Goal: Transaction & Acquisition: Purchase product/service

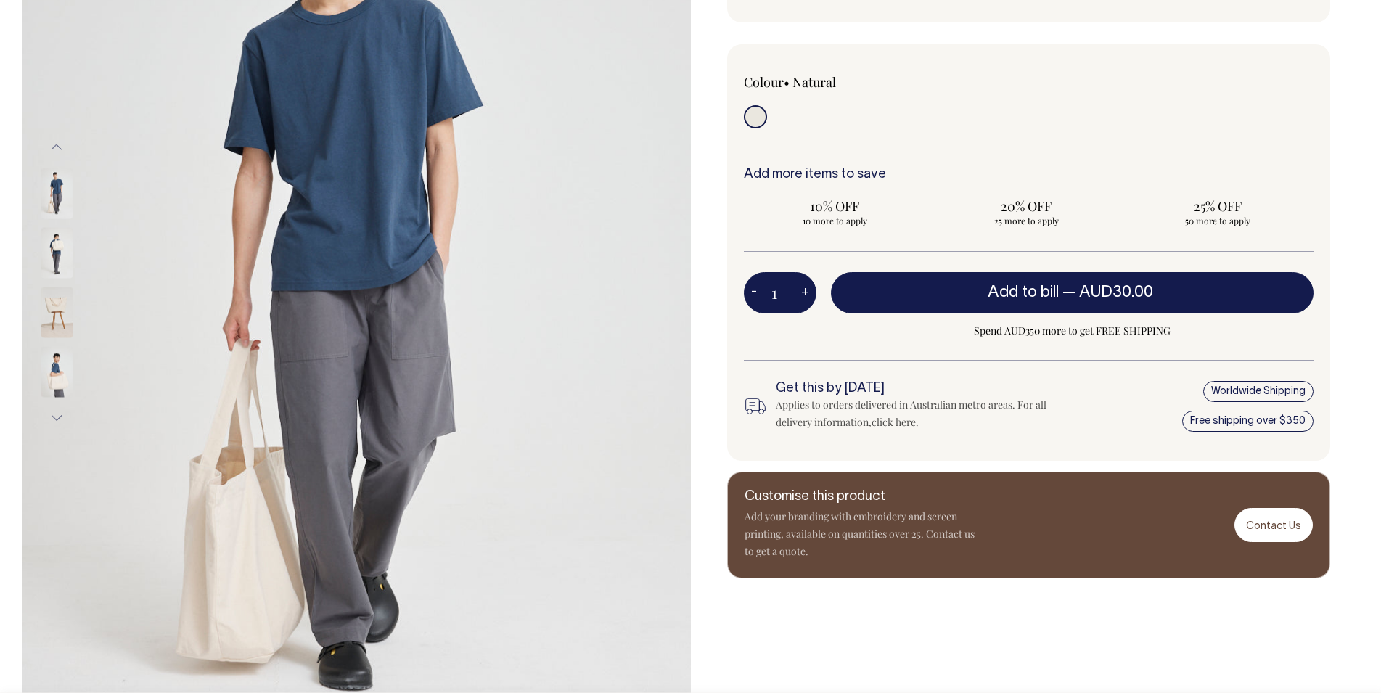
scroll to position [296, 0]
click at [52, 184] on img at bounding box center [57, 192] width 33 height 51
click at [52, 150] on button "Previous" at bounding box center [57, 147] width 22 height 33
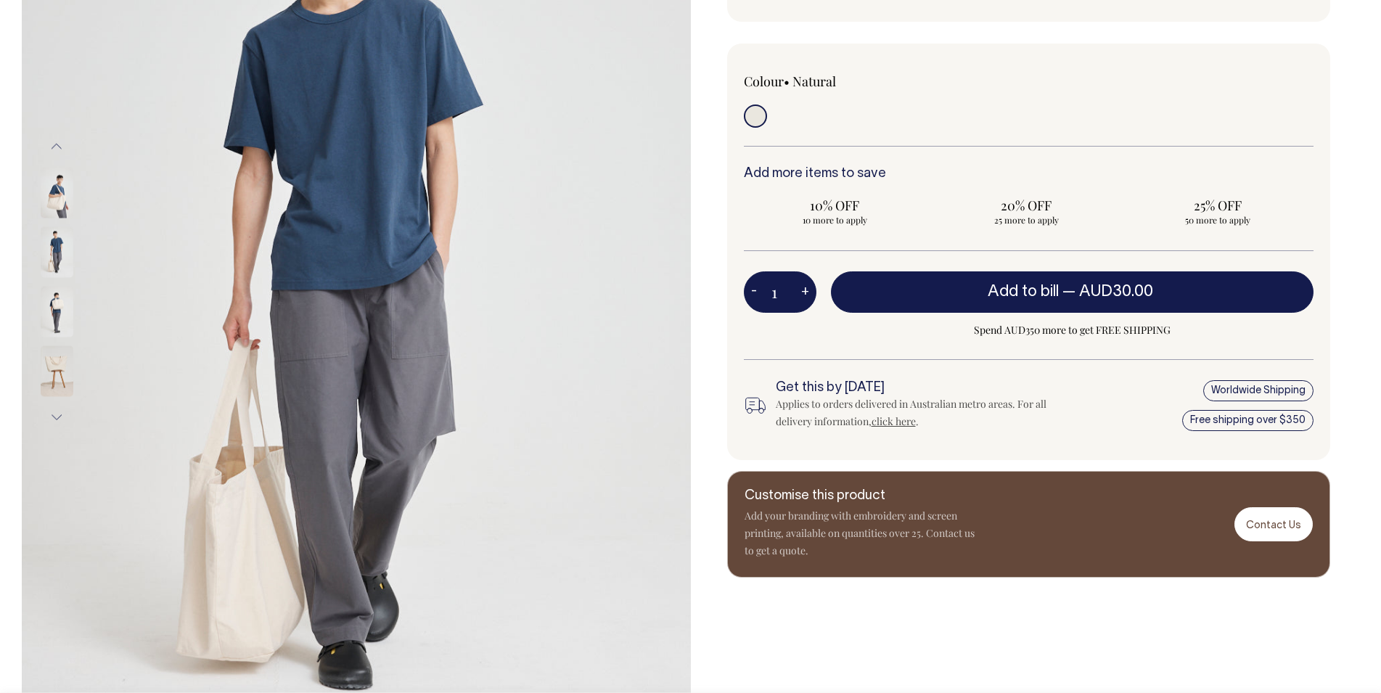
click at [52, 150] on button "Previous" at bounding box center [57, 147] width 22 height 33
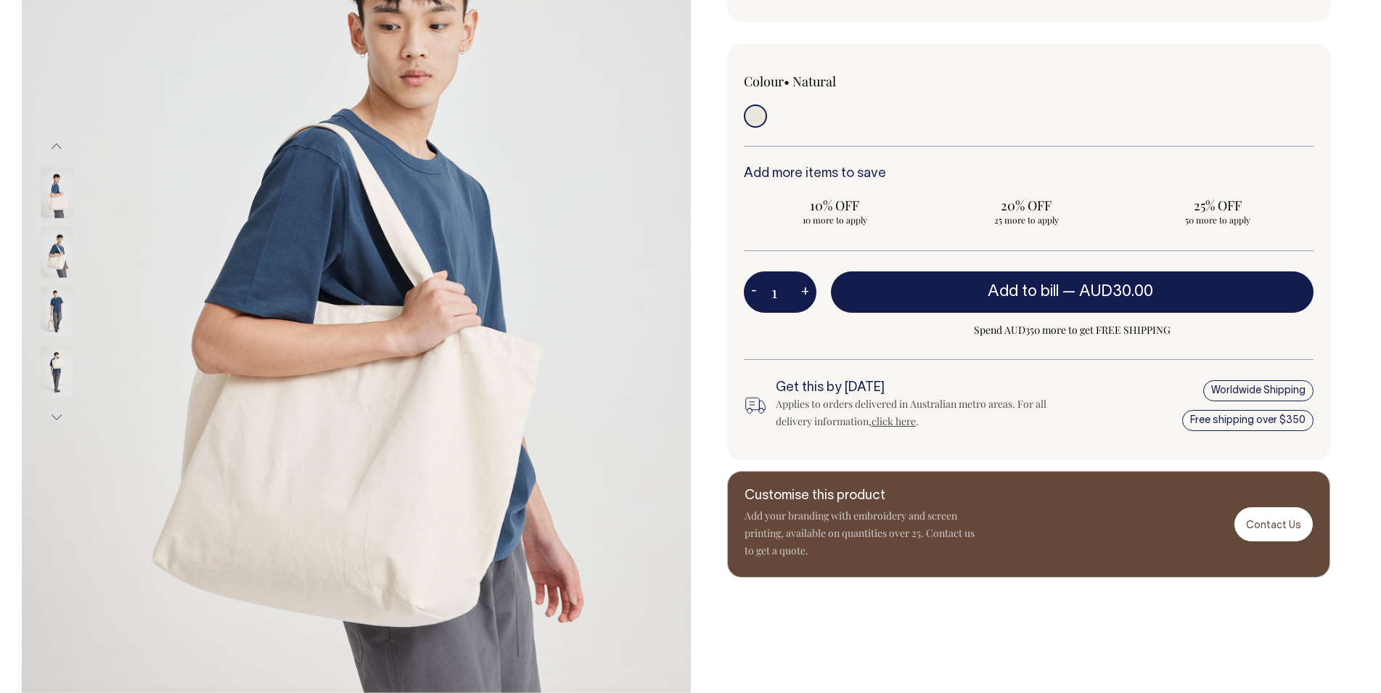
click at [52, 150] on button "Previous" at bounding box center [57, 147] width 22 height 33
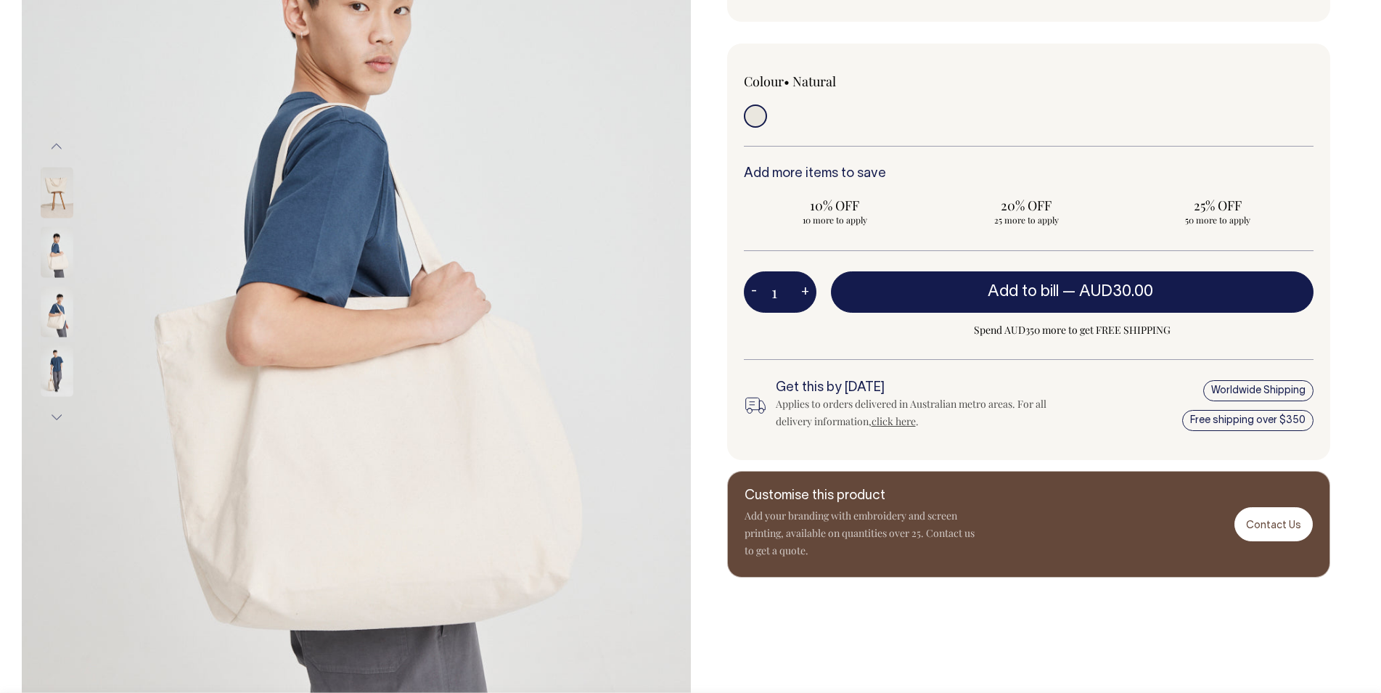
click at [52, 150] on button "Previous" at bounding box center [57, 147] width 22 height 33
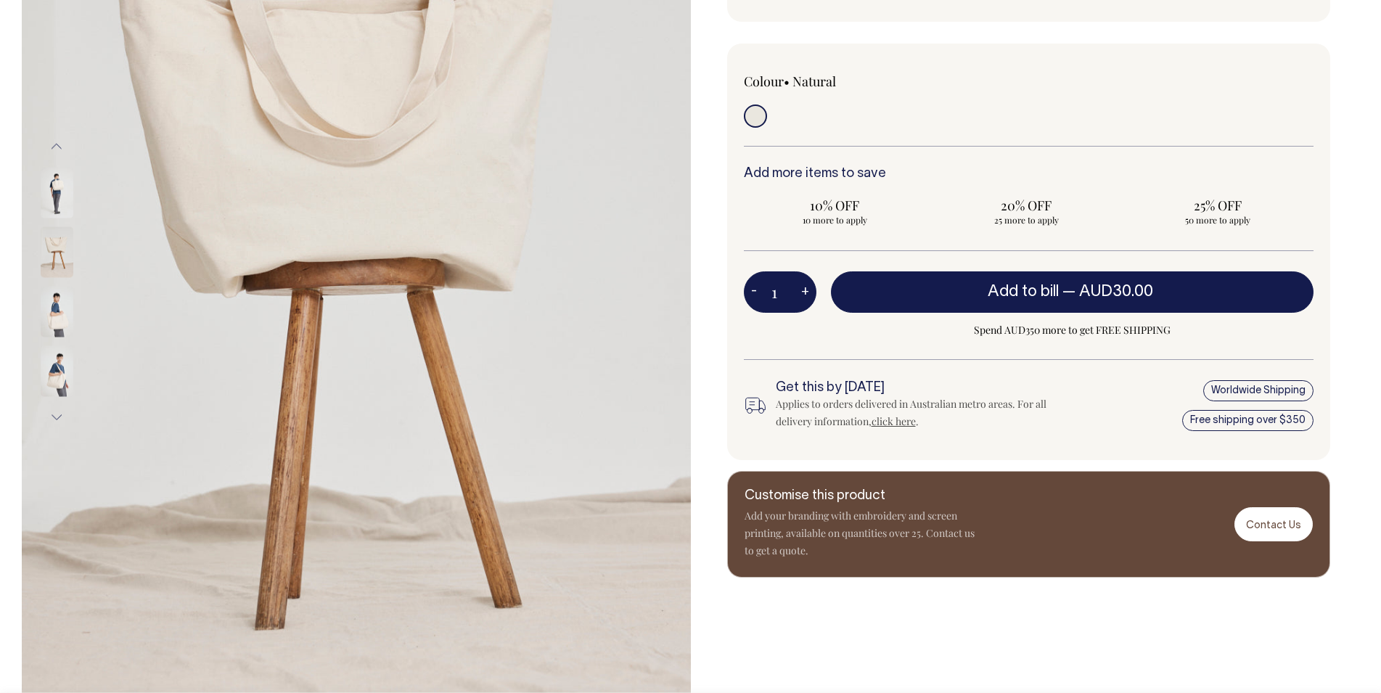
click at [52, 150] on button "Previous" at bounding box center [57, 147] width 22 height 33
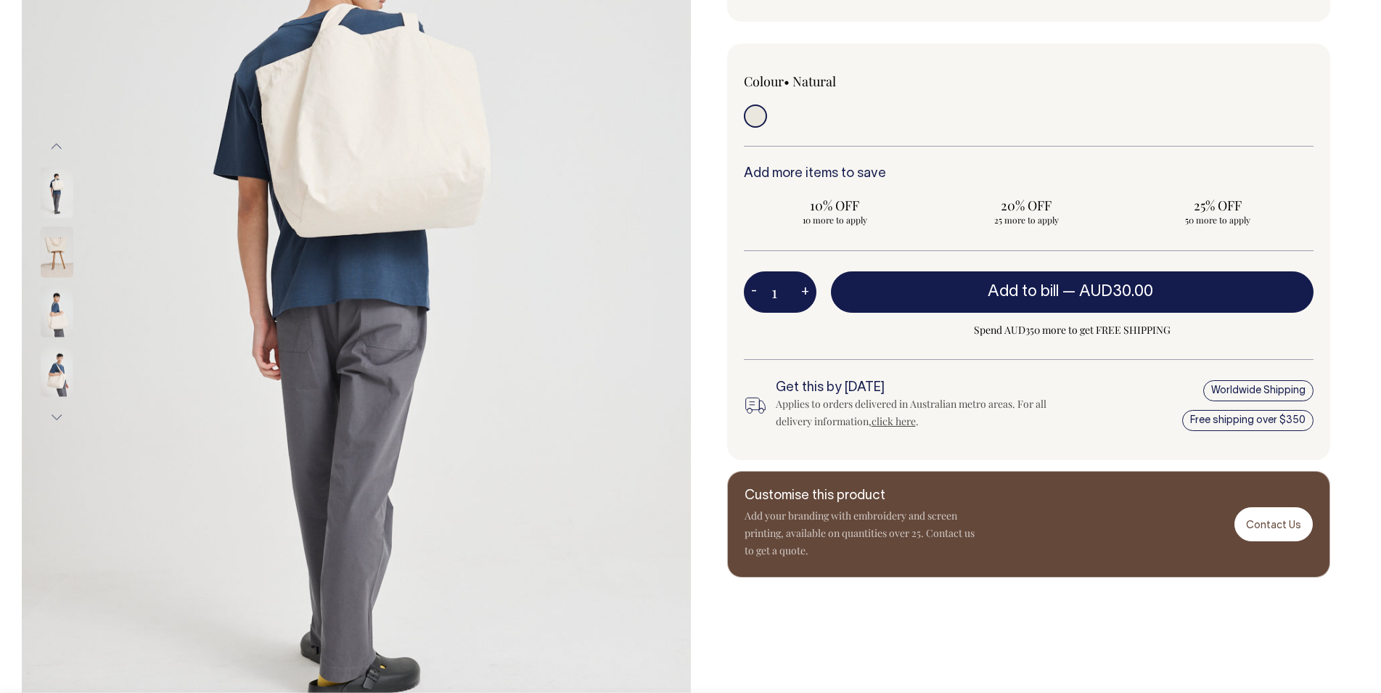
click at [52, 150] on button "Previous" at bounding box center [57, 147] width 22 height 33
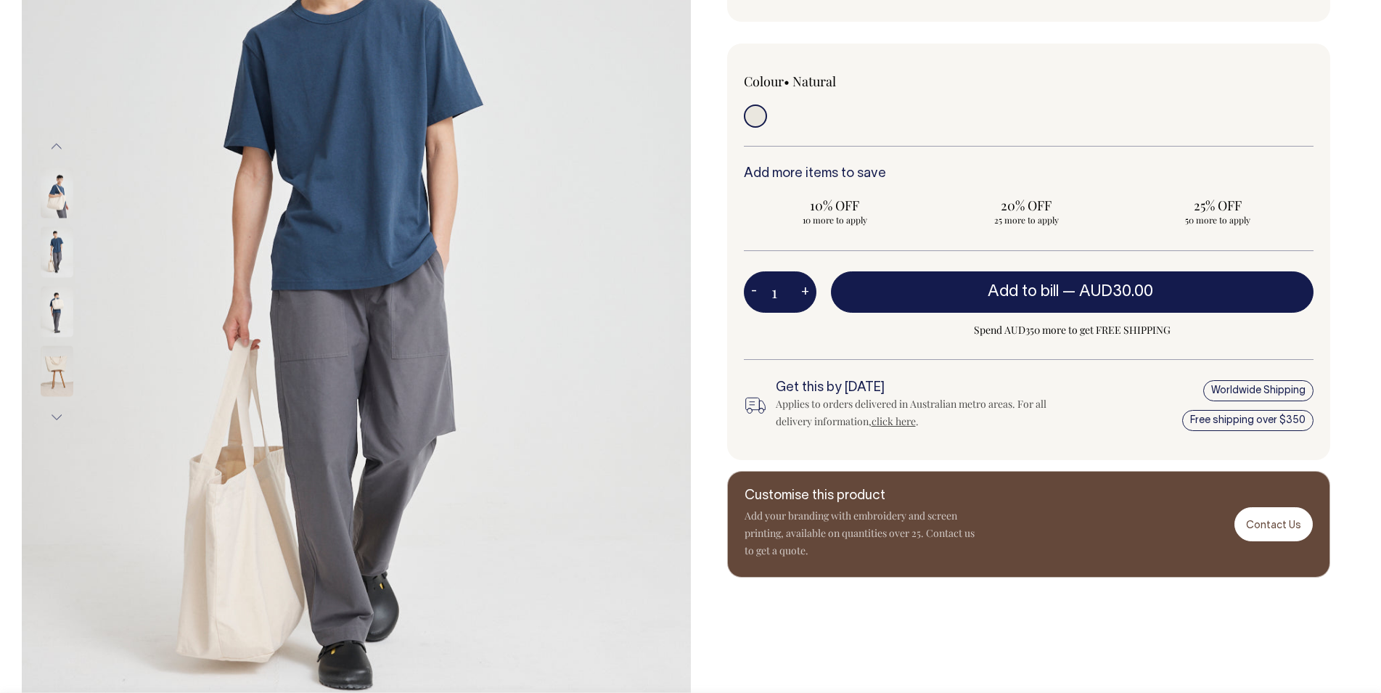
click at [52, 150] on button "Previous" at bounding box center [57, 147] width 22 height 33
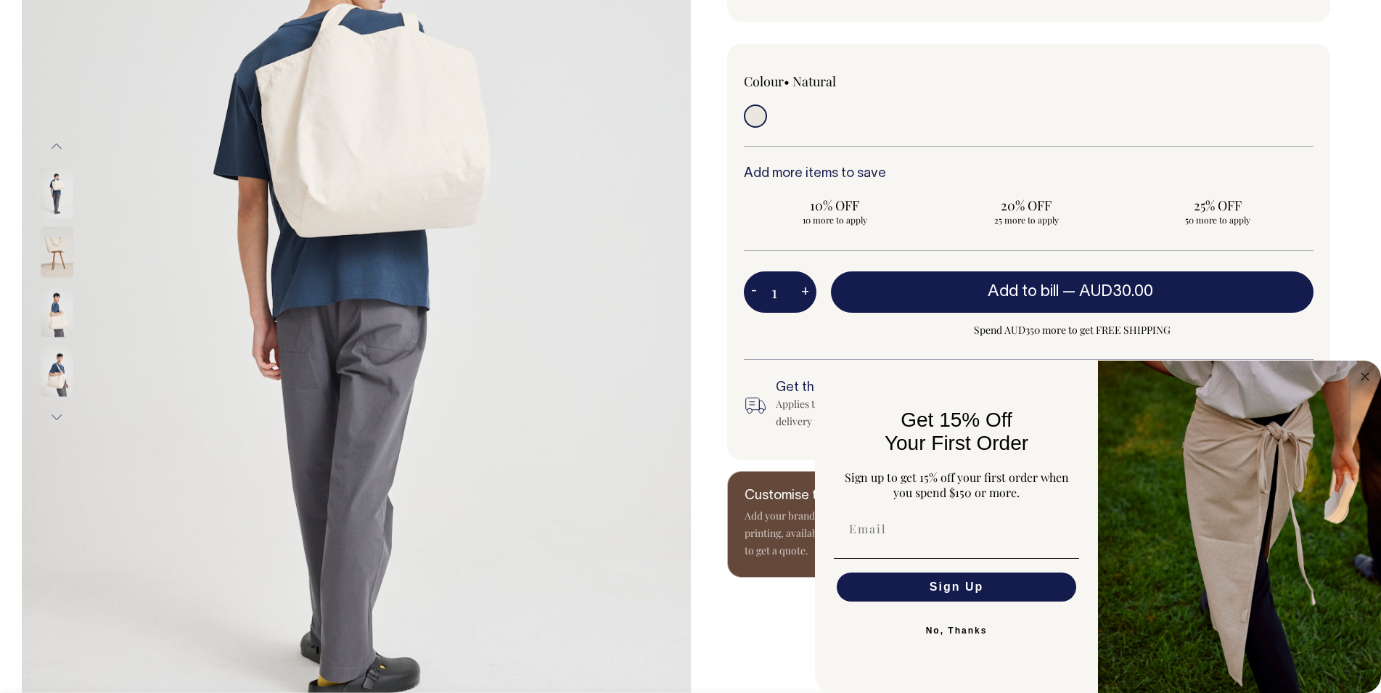
click at [52, 252] on img at bounding box center [57, 251] width 33 height 51
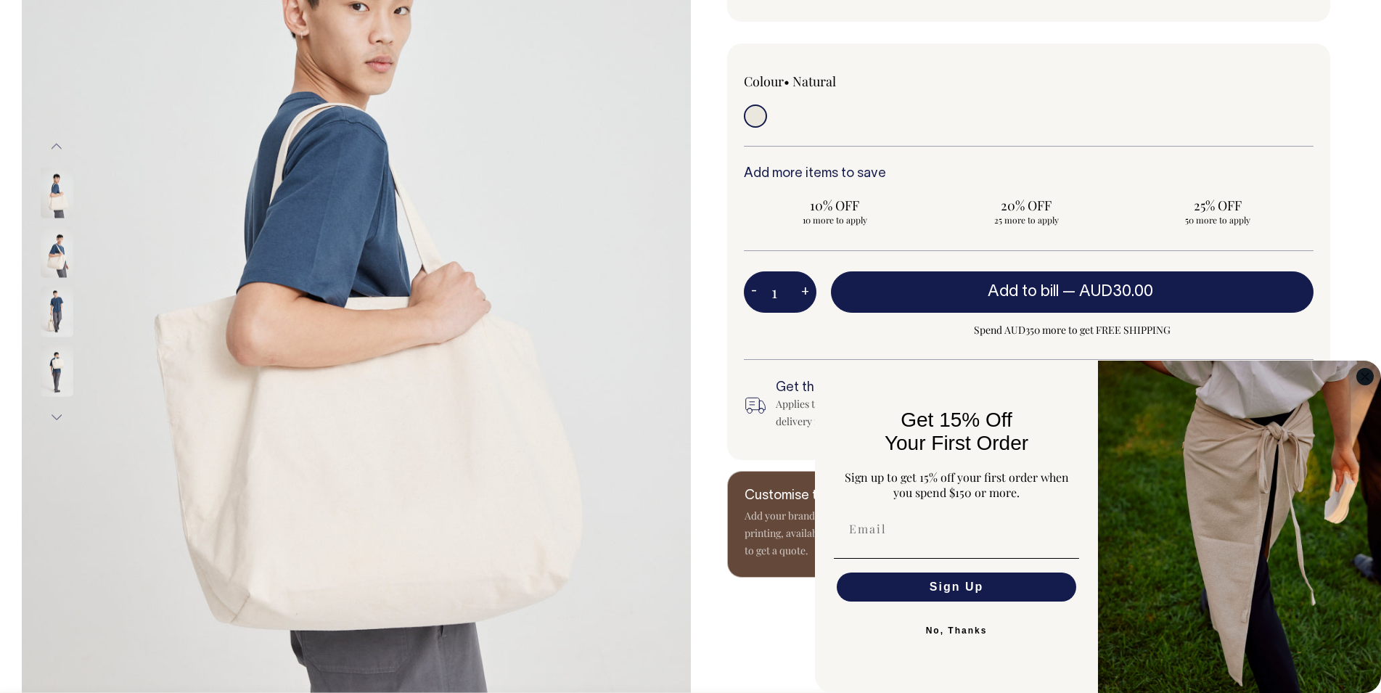
click at [1362, 379] on circle "Close dialog" at bounding box center [1365, 376] width 17 height 17
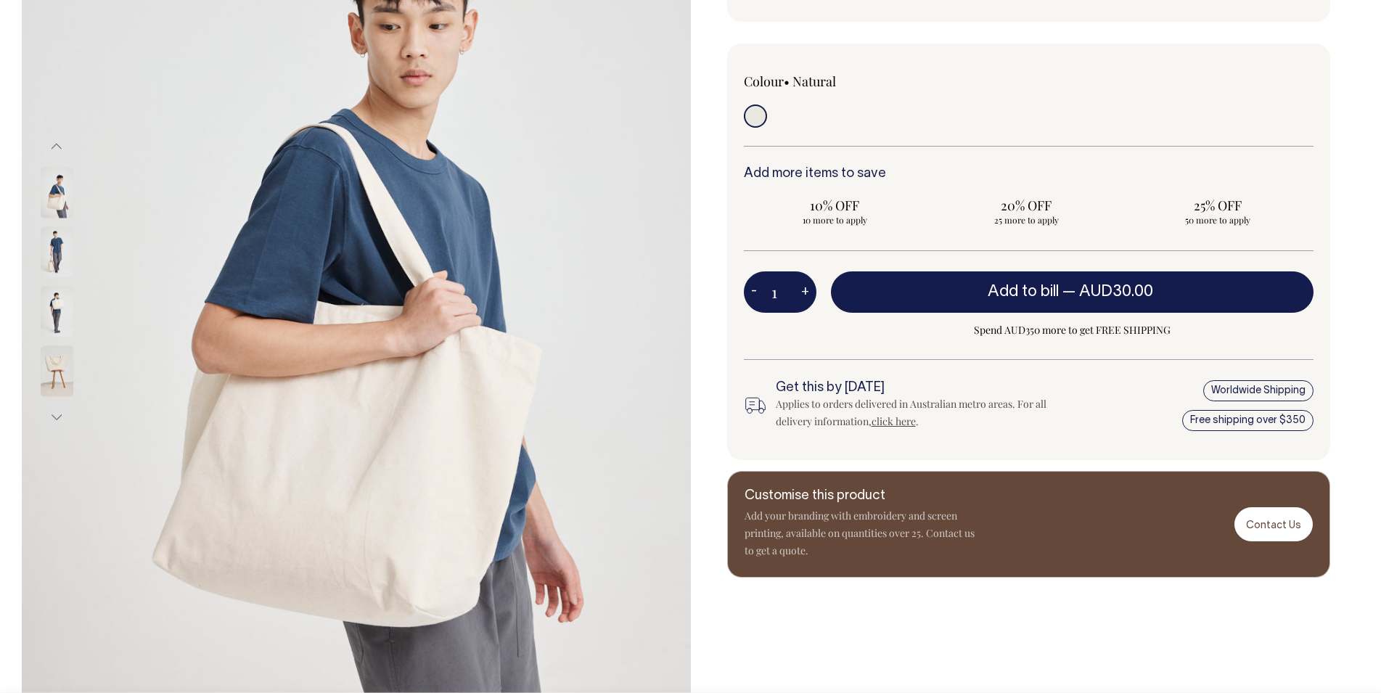
click at [823, 517] on p "Add your branding with embroidery and screen printing, available on quantities …" at bounding box center [860, 533] width 232 height 52
click at [1282, 520] on link "Contact Us" at bounding box center [1273, 524] width 78 height 34
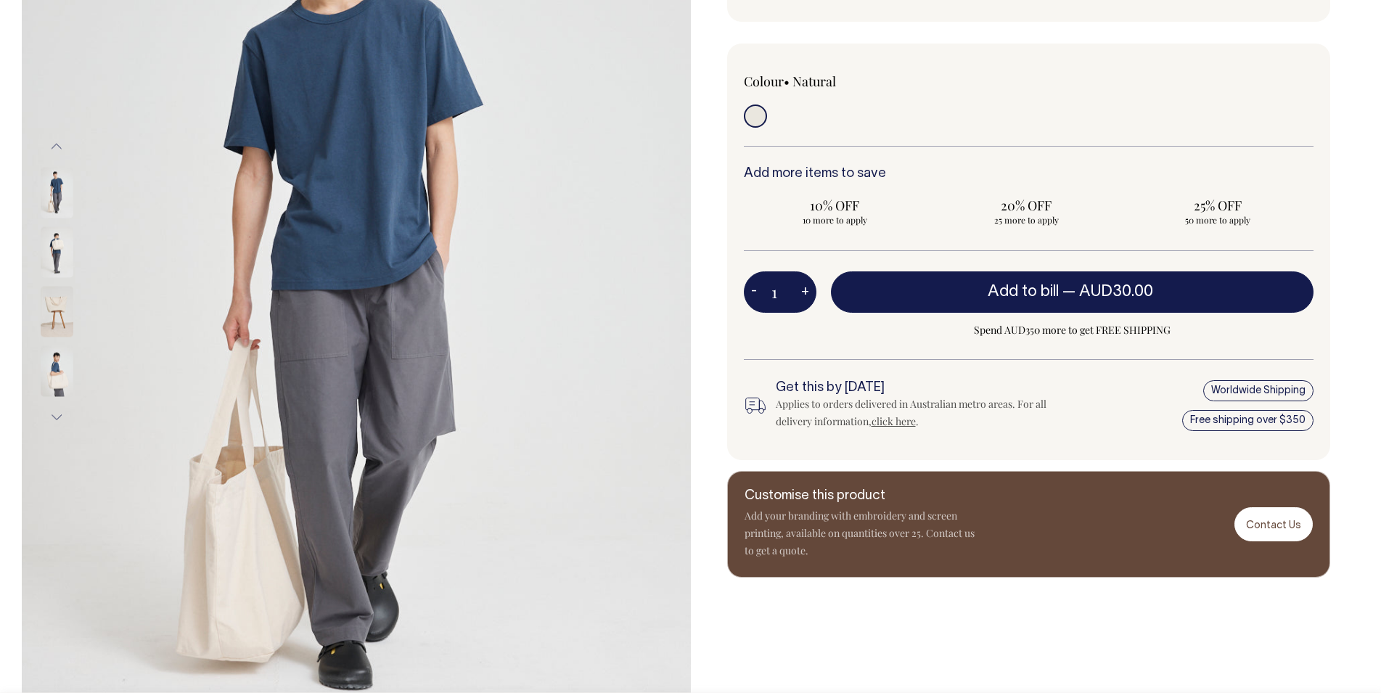
click at [53, 244] on img at bounding box center [57, 251] width 33 height 51
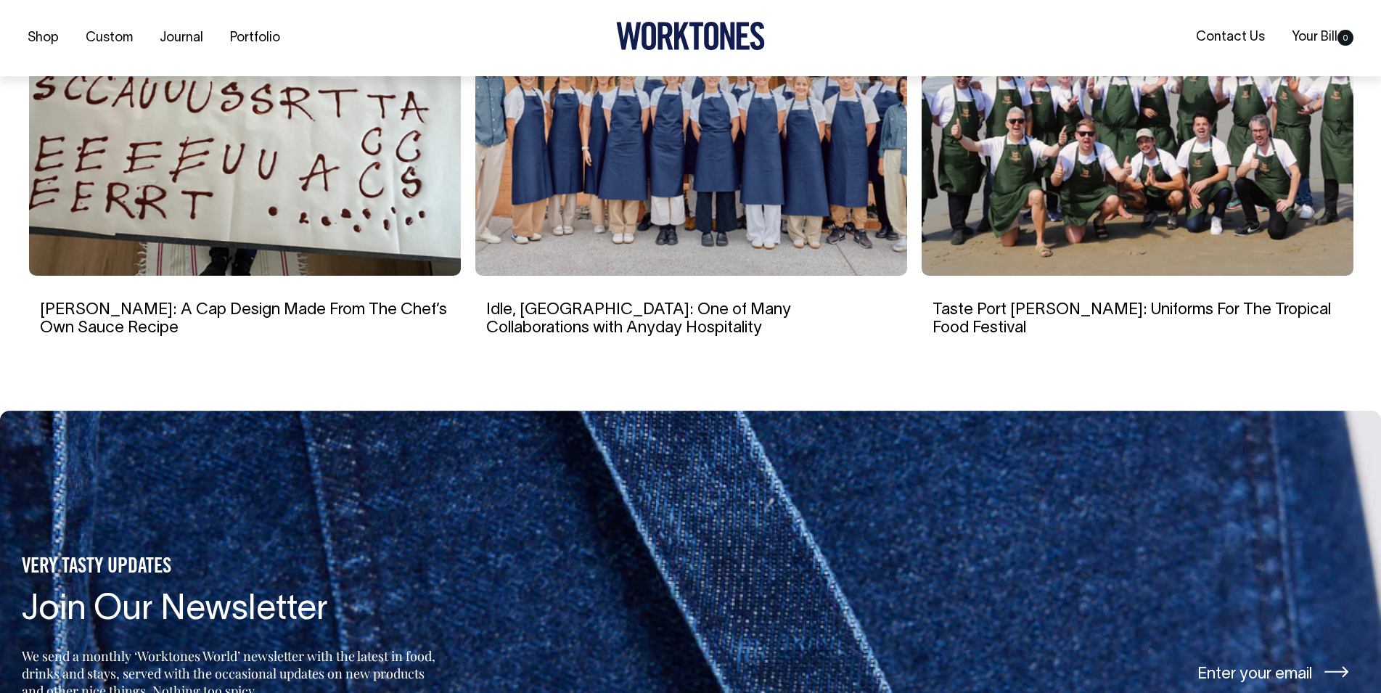
scroll to position [5911, 0]
